Goal: Information Seeking & Learning: Find specific fact

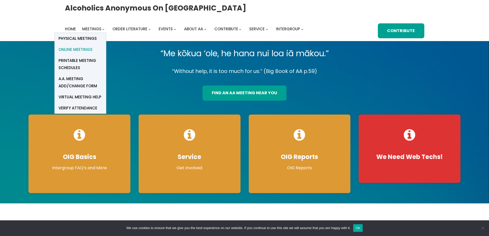
click at [87, 50] on span "Online Meetings" at bounding box center [76, 49] width 34 height 7
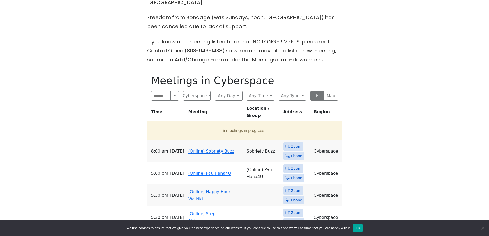
scroll to position [231, 0]
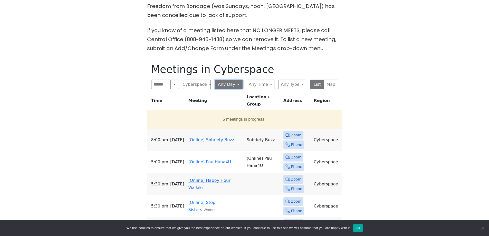
click at [230, 80] on button "Any Day" at bounding box center [229, 85] width 28 height 10
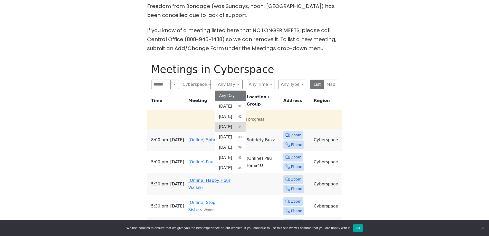
click at [236, 122] on button "Tuesday 44" at bounding box center [230, 127] width 31 height 10
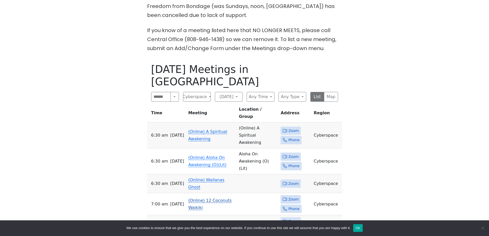
click at [290, 196] on span "Zoom" at bounding box center [293, 199] width 10 height 6
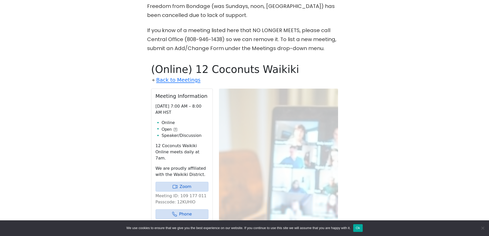
scroll to position [281, 0]
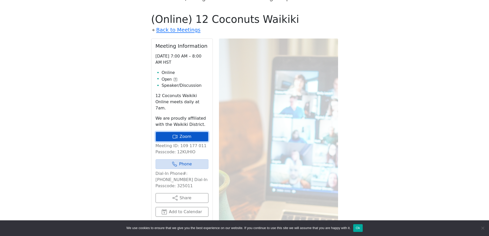
click at [188, 132] on link "Zoom" at bounding box center [181, 137] width 53 height 10
